Goal: Information Seeking & Learning: Learn about a topic

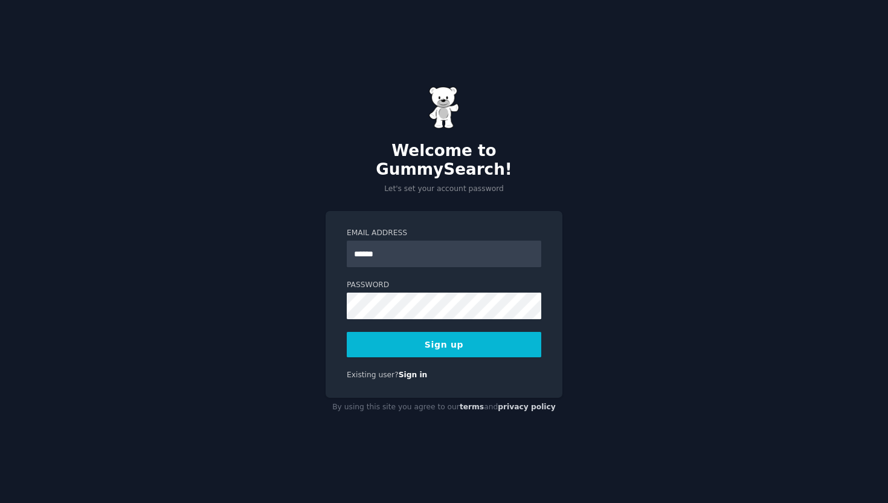
type input "**********"
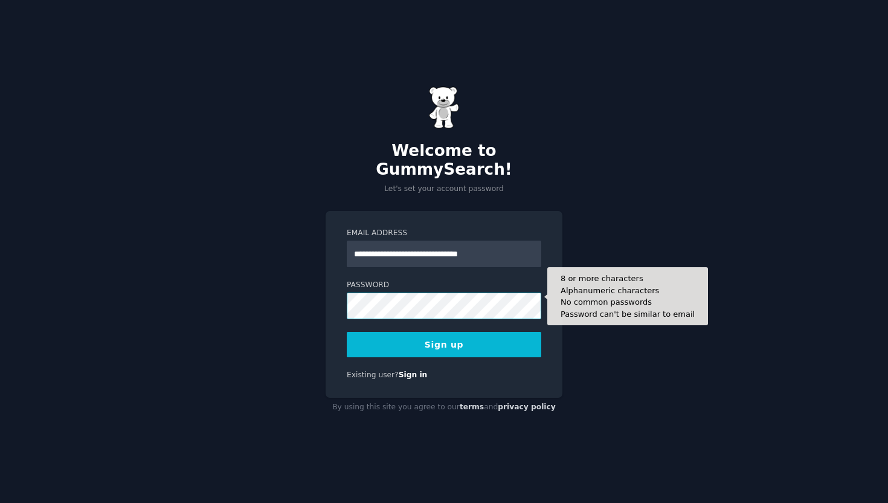
click at [347, 332] on button "Sign up" at bounding box center [444, 344] width 194 height 25
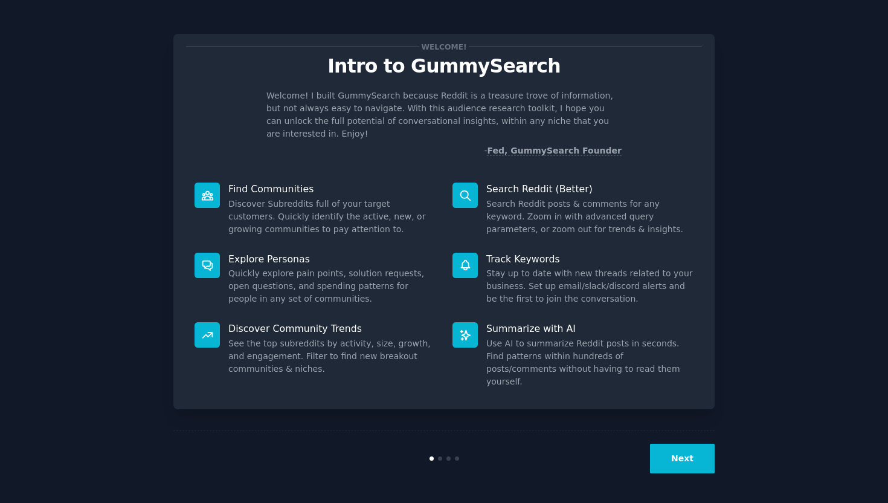
click at [681, 463] on button "Next" at bounding box center [682, 458] width 65 height 30
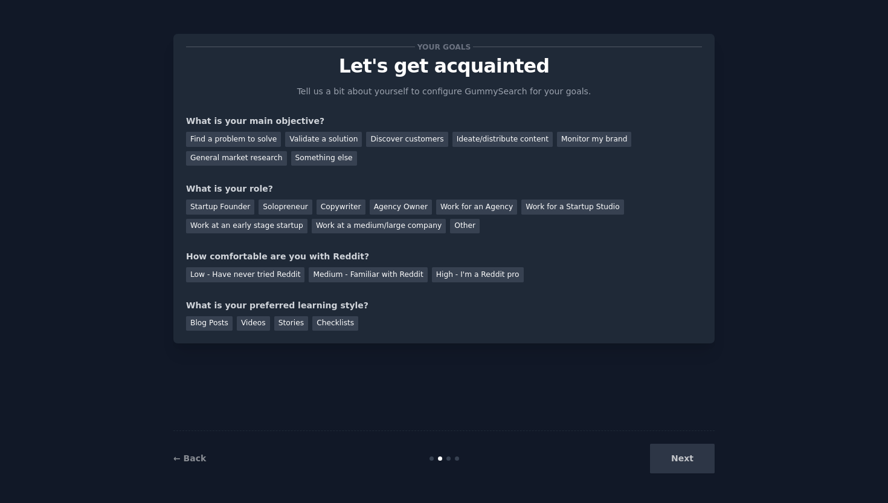
click at [681, 463] on div "Next" at bounding box center [624, 458] width 181 height 30
click at [240, 162] on div "General market research" at bounding box center [236, 158] width 101 height 15
click at [450, 225] on div "Other" at bounding box center [465, 226] width 30 height 15
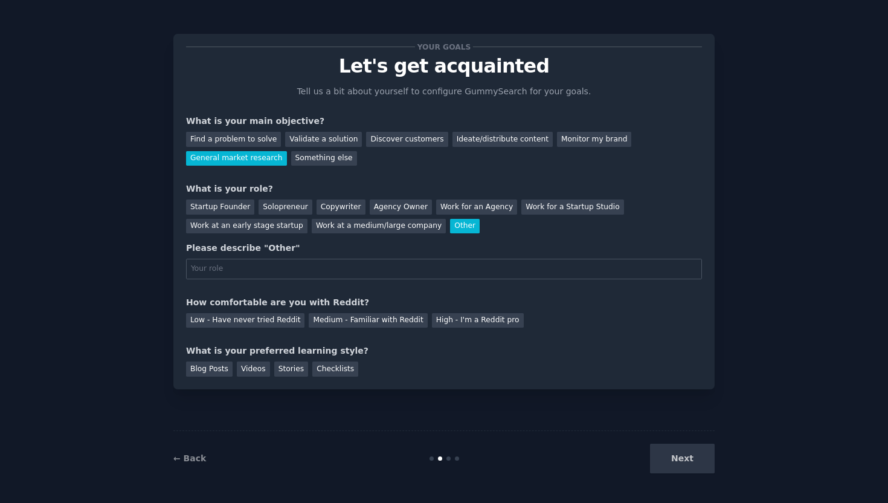
type input "o"
type input "student"
click at [275, 320] on div "Low - Have never tried Reddit" at bounding box center [245, 320] width 118 height 15
click at [384, 317] on div "Medium - Familiar with Reddit" at bounding box center [368, 320] width 118 height 15
click at [219, 365] on div "Blog Posts" at bounding box center [209, 368] width 47 height 15
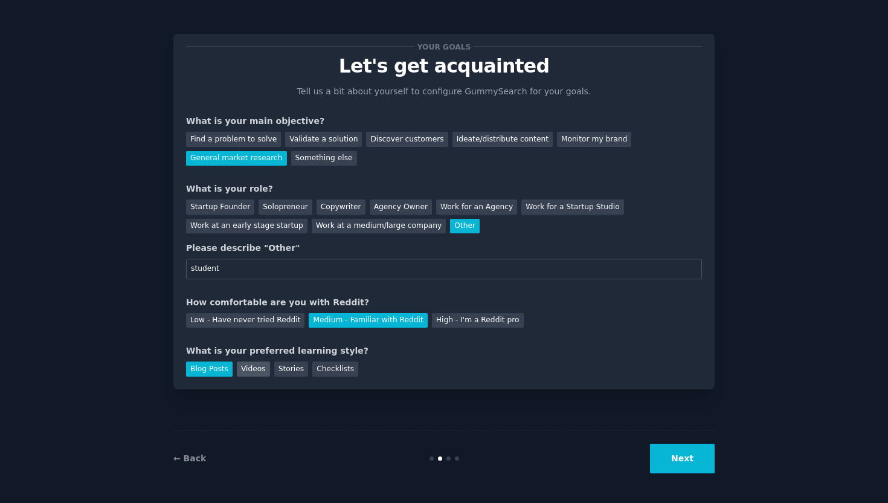
click at [249, 365] on div "Videos" at bounding box center [253, 368] width 33 height 15
click at [288, 365] on div "Stories" at bounding box center [291, 368] width 34 height 15
click at [210, 363] on div "Blog Posts" at bounding box center [209, 368] width 47 height 15
click at [696, 457] on button "Next" at bounding box center [682, 458] width 65 height 30
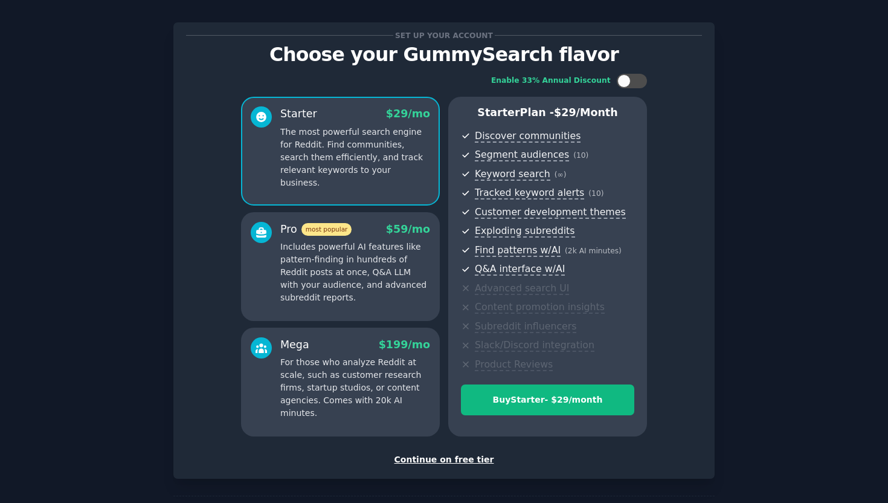
scroll to position [11, 0]
click at [473, 460] on div "Continue on free tier" at bounding box center [444, 460] width 516 height 13
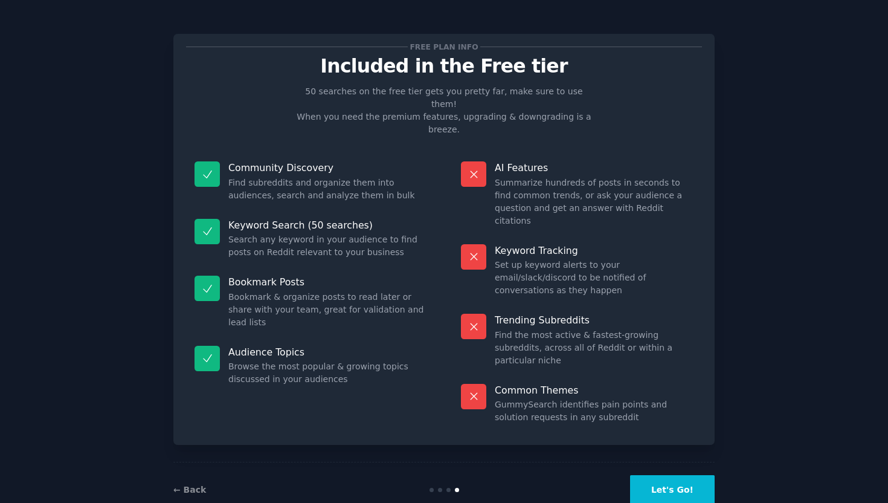
click at [684, 475] on button "Let's Go!" at bounding box center [672, 490] width 85 height 30
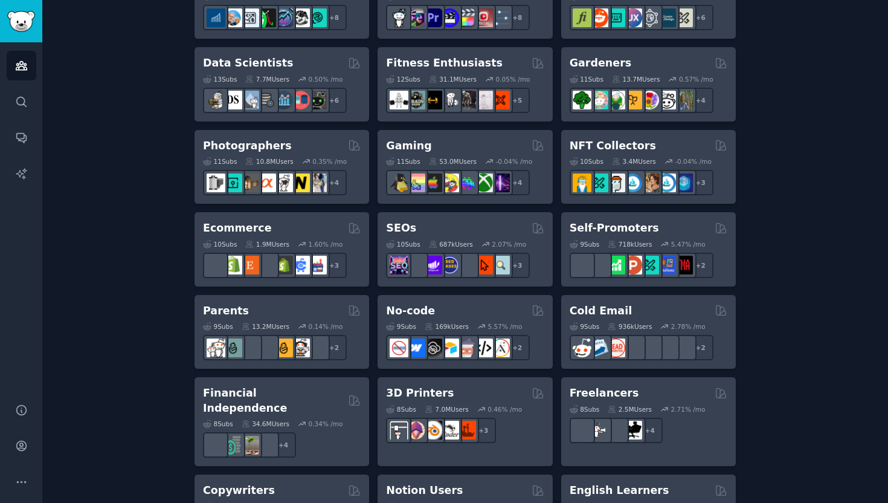
scroll to position [513, 0]
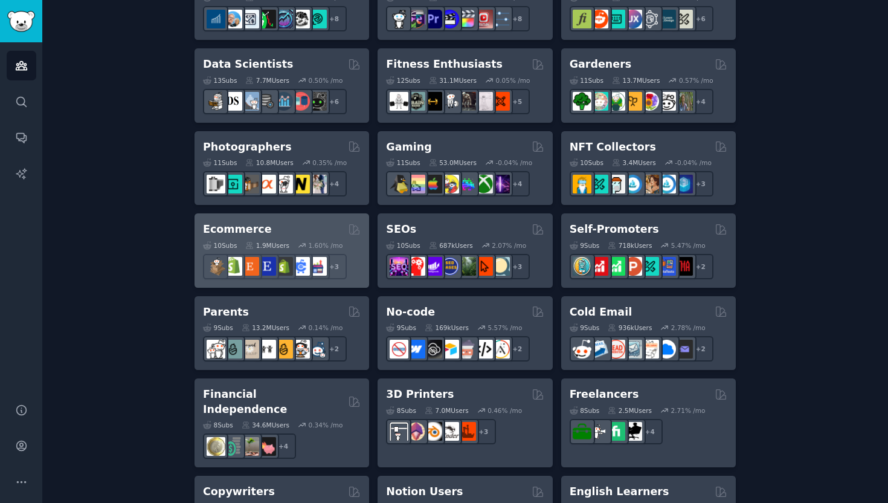
click at [262, 228] on div "Ecommerce" at bounding box center [282, 229] width 158 height 15
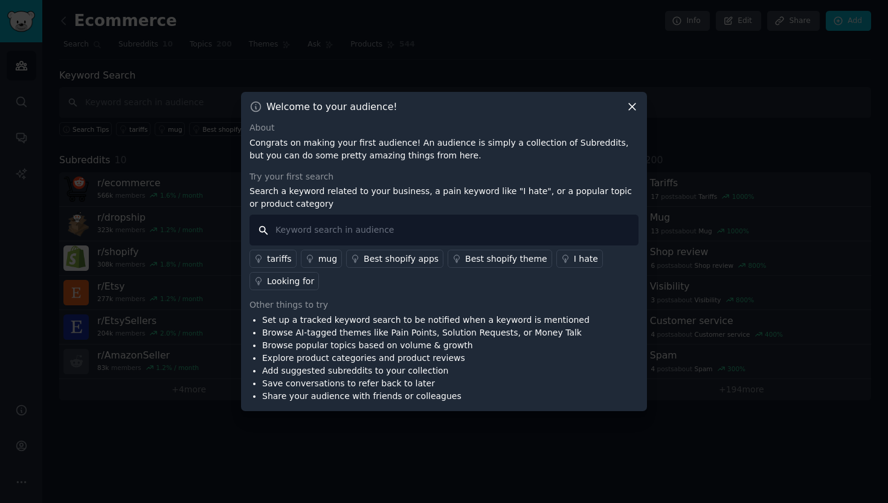
click at [443, 220] on input "text" at bounding box center [443, 229] width 389 height 31
type input "vase"
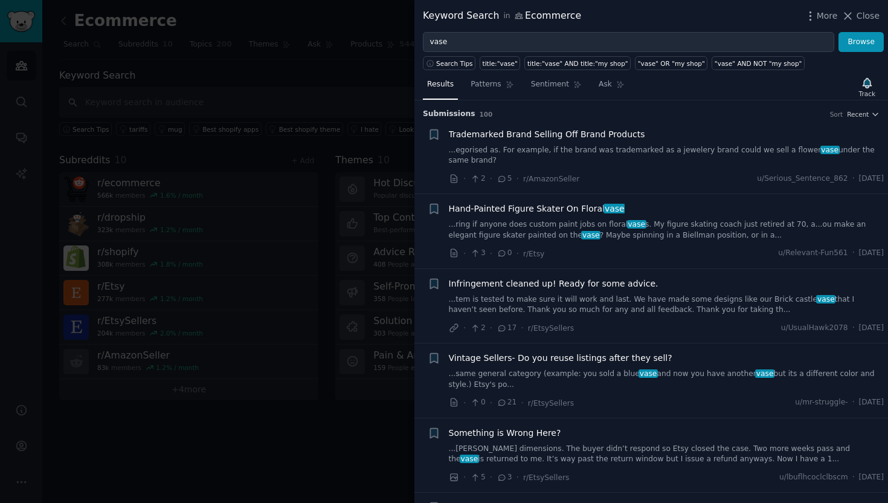
click at [380, 57] on div at bounding box center [444, 251] width 888 height 503
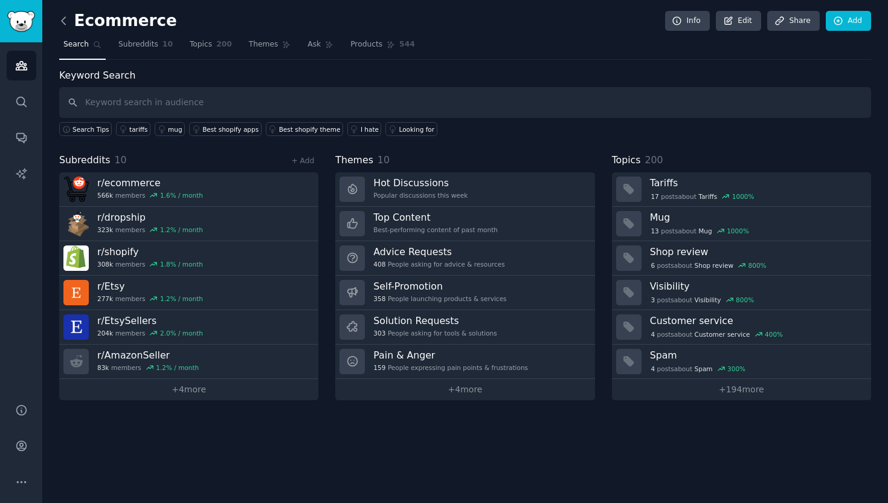
click at [63, 18] on icon at bounding box center [64, 20] width 4 height 7
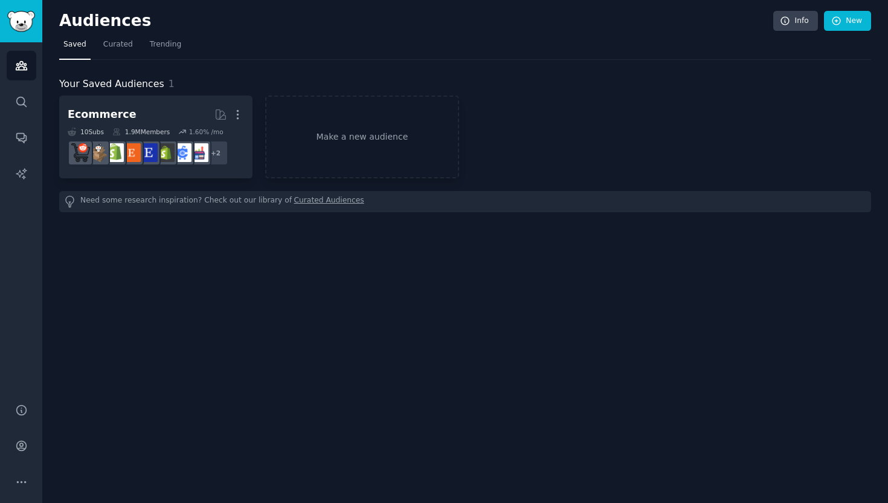
click at [320, 199] on link "Curated Audiences" at bounding box center [329, 201] width 70 height 13
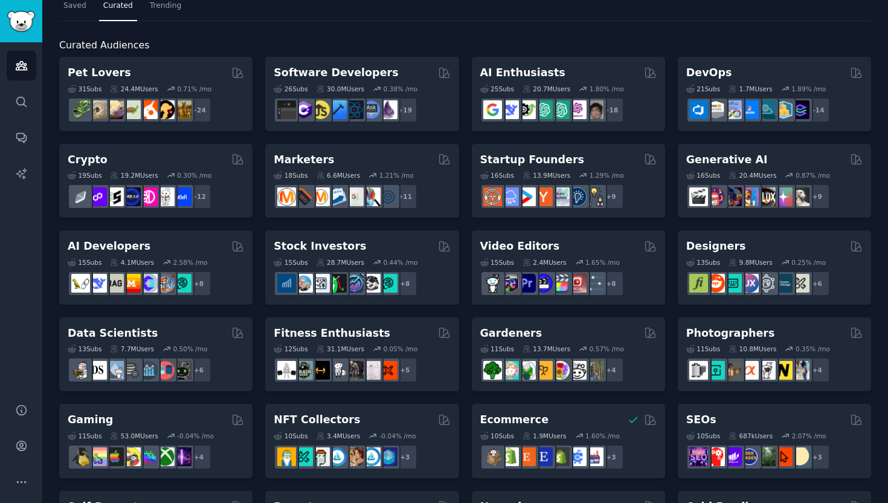
scroll to position [42, 0]
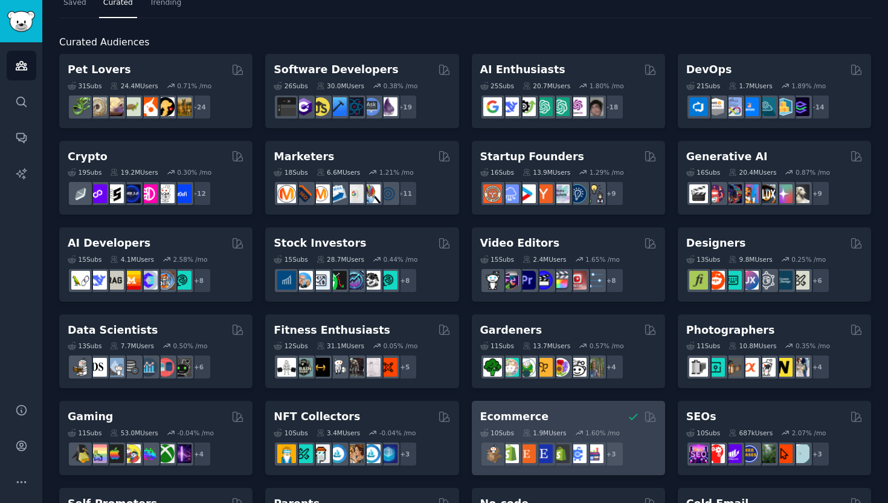
click at [519, 413] on h2 "Ecommerce" at bounding box center [514, 416] width 69 height 15
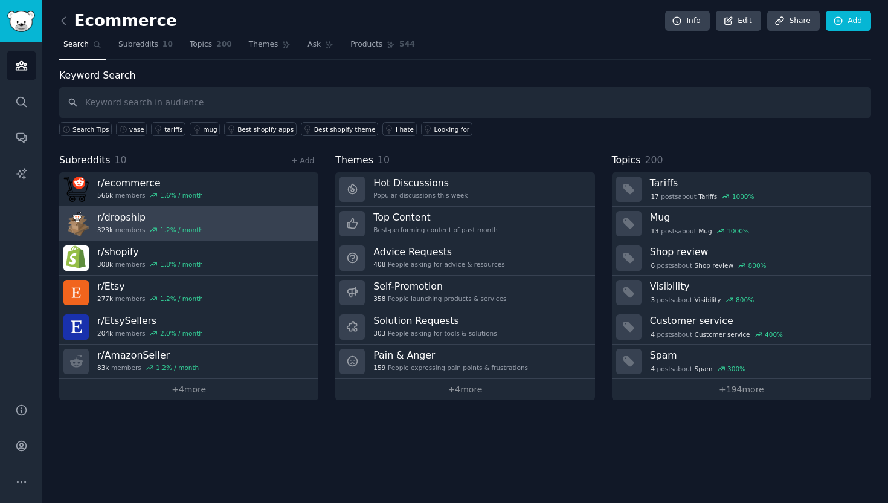
click at [257, 220] on link "r/ dropship 323k members 1.2 % / month" at bounding box center [188, 224] width 259 height 34
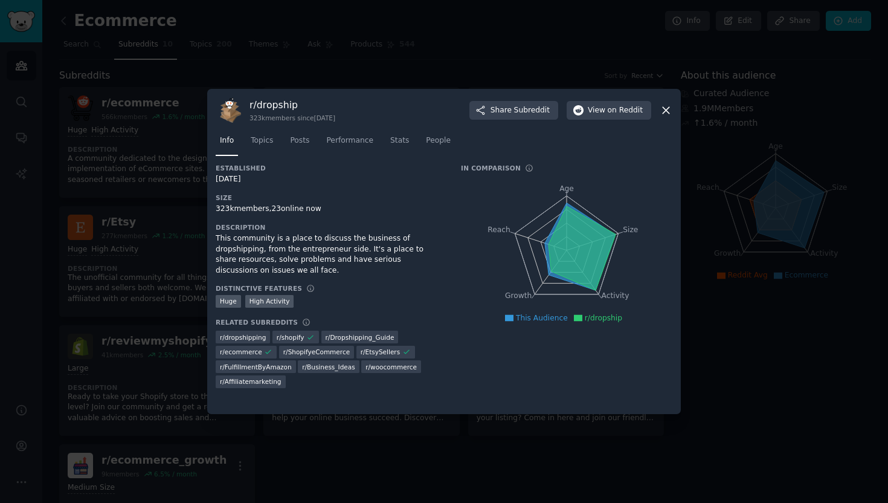
click at [667, 111] on icon at bounding box center [666, 110] width 7 height 7
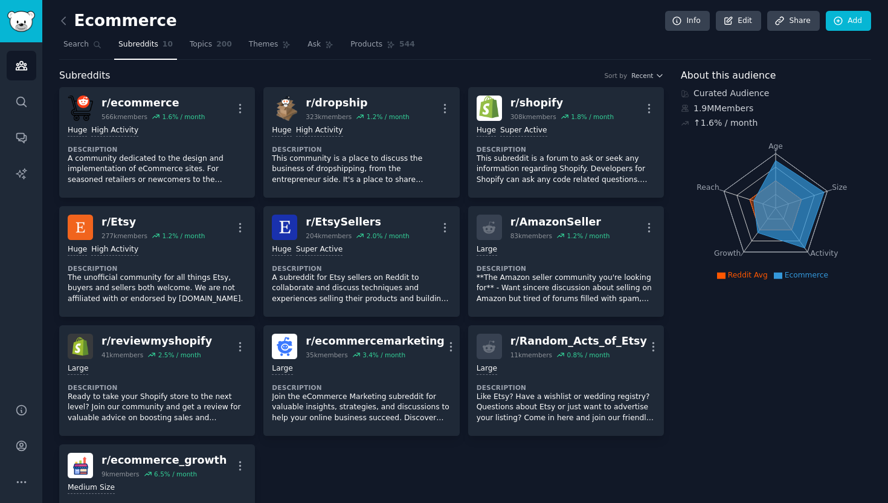
click at [61, 23] on icon at bounding box center [63, 20] width 13 height 13
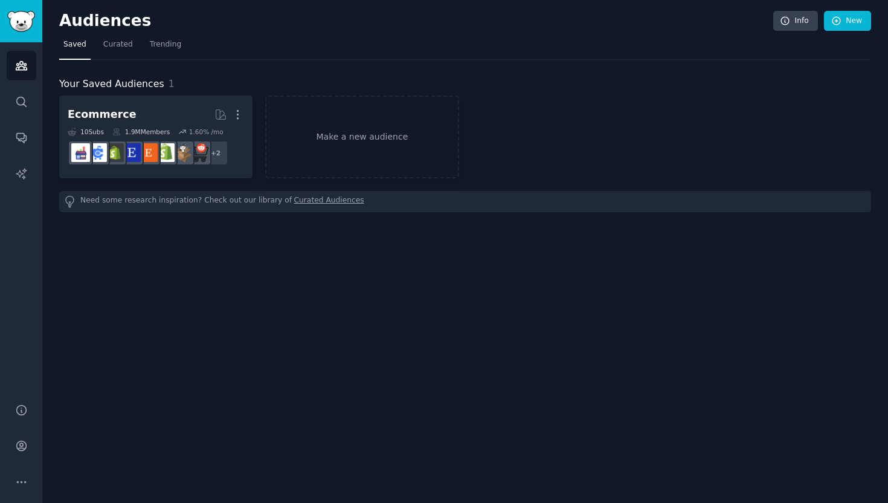
click at [61, 23] on h2 "Audiences" at bounding box center [416, 20] width 714 height 19
click at [21, 64] on icon "Sidebar" at bounding box center [21, 66] width 11 height 8
click at [31, 27] on img "Sidebar" at bounding box center [21, 21] width 28 height 21
click at [24, 24] on img "Sidebar" at bounding box center [21, 21] width 28 height 21
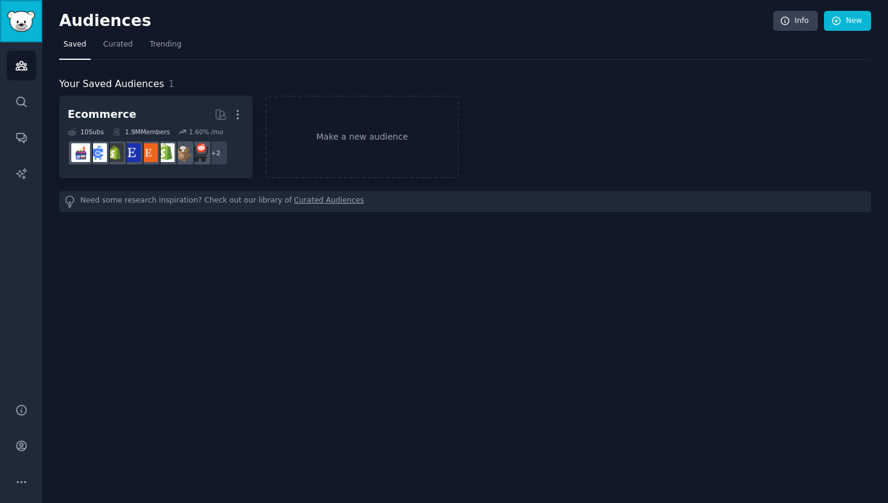
click at [24, 24] on img "Sidebar" at bounding box center [21, 21] width 28 height 21
click at [122, 44] on span "Curated" at bounding box center [118, 44] width 30 height 11
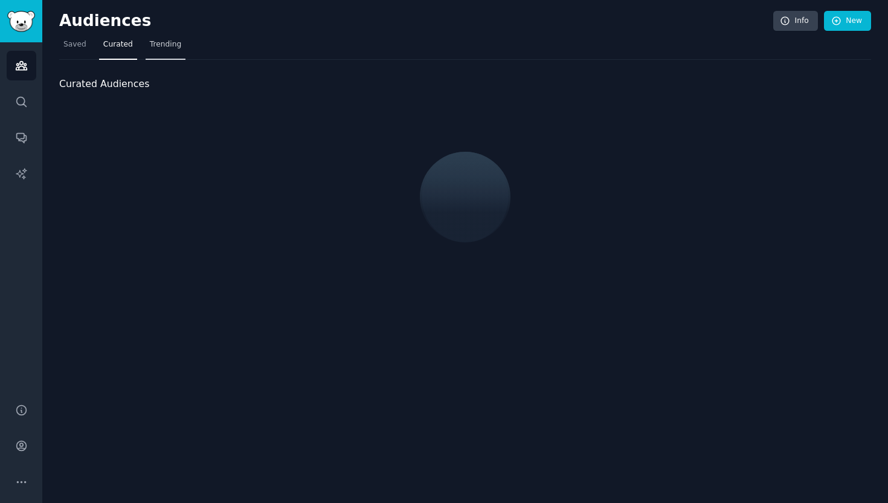
click at [172, 46] on span "Trending" at bounding box center [165, 44] width 31 height 11
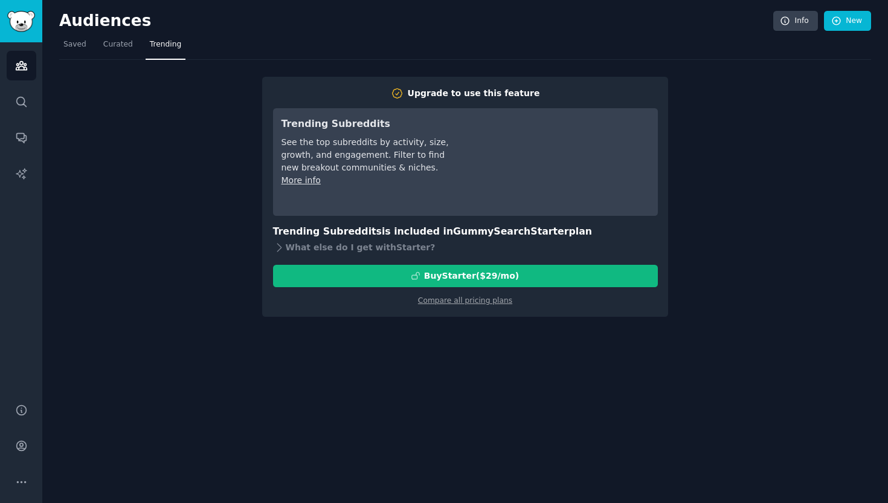
click at [84, 33] on div "Audiences Info New" at bounding box center [465, 23] width 812 height 25
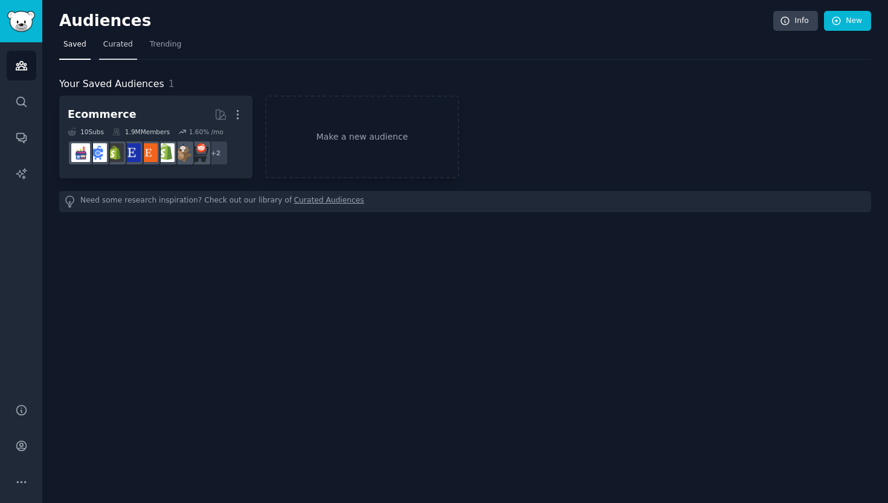
click at [117, 47] on span "Curated" at bounding box center [118, 44] width 30 height 11
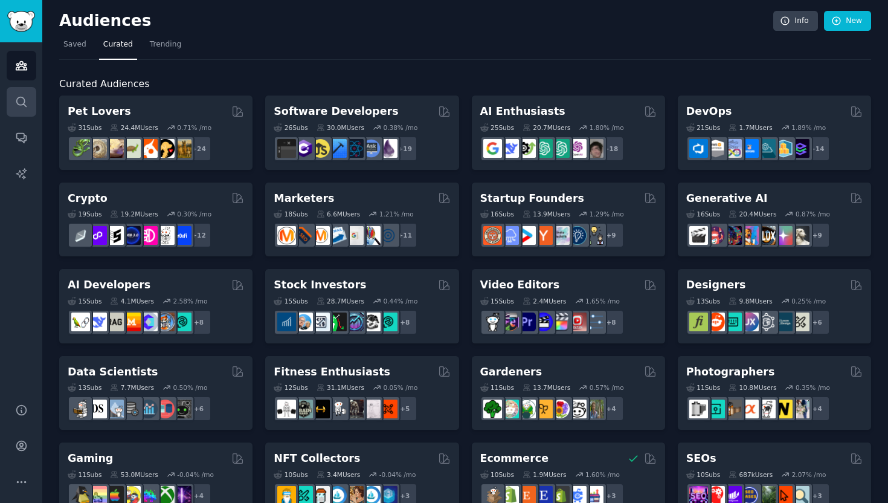
click at [30, 99] on link "Search" at bounding box center [22, 102] width 30 height 30
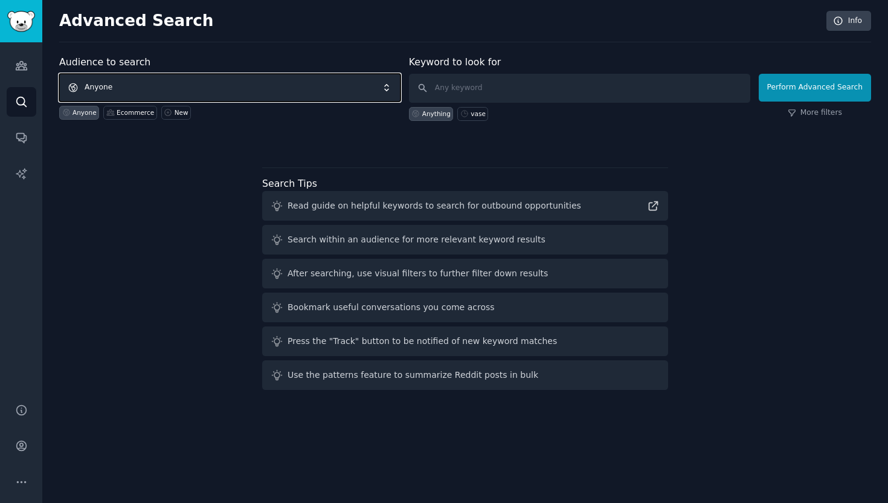
click at [269, 88] on span "Anyone" at bounding box center [229, 88] width 341 height 28
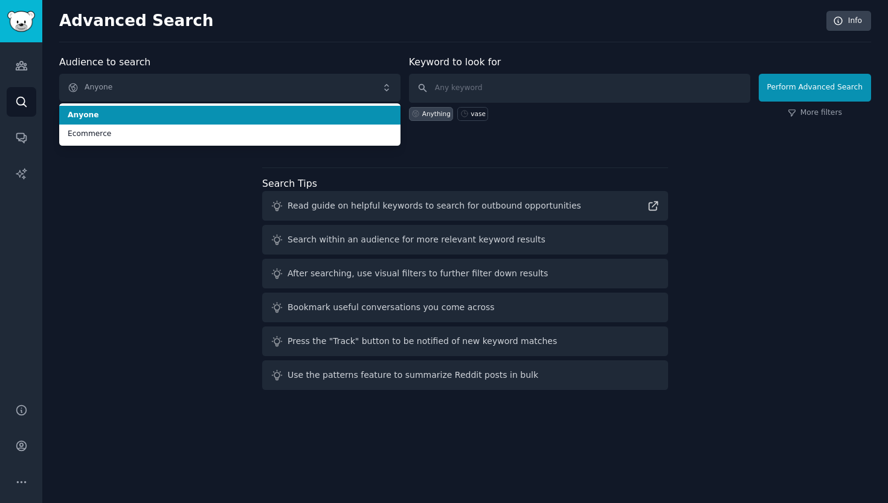
click at [266, 45] on div "Advanced Search Info Audience to search Anyone Anyone Ecommerce Anyone Ecommerc…" at bounding box center [465, 251] width 846 height 503
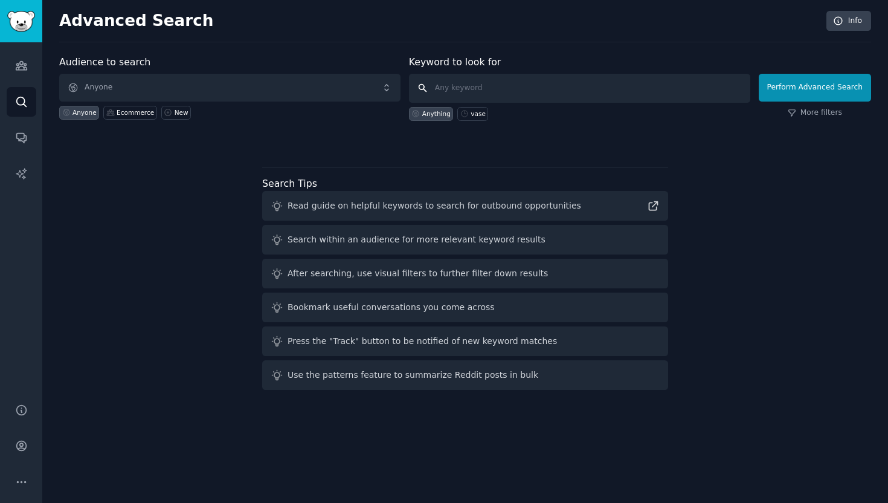
click at [484, 91] on input "text" at bounding box center [579, 88] width 341 height 29
type input "home decor"
click at [820, 99] on button "Perform Advanced Search" at bounding box center [815, 88] width 112 height 28
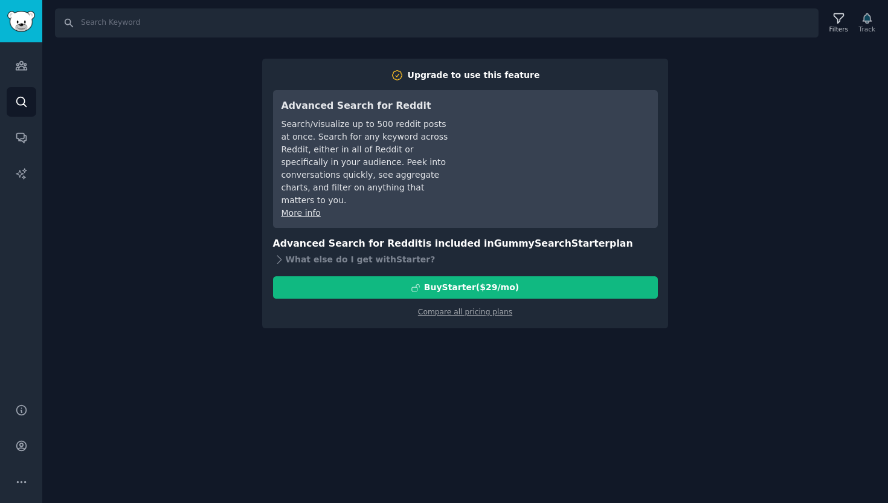
click at [537, 364] on div "Search Filters Track Upgrade to use this feature Advanced Search for Reddit Sea…" at bounding box center [465, 251] width 846 height 503
click at [770, 179] on div "Search Filters Track Upgrade to use this feature Advanced Search for Reddit Sea…" at bounding box center [465, 251] width 846 height 503
click at [339, 65] on div "Upgrade to use this feature Advanced Search for Reddit Search/visualize up to 5…" at bounding box center [465, 194] width 406 height 270
click at [356, 56] on div "Search Filters Track Upgrade to use this feature Advanced Search for Reddit Sea…" at bounding box center [465, 251] width 846 height 503
